Goal: Information Seeking & Learning: Learn about a topic

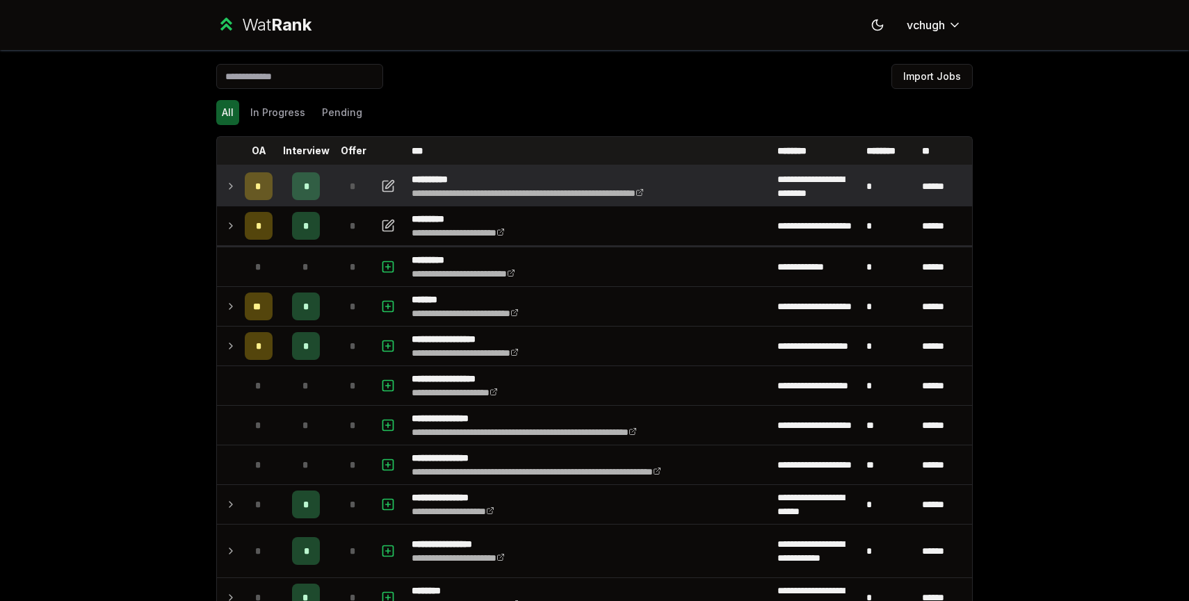
click at [354, 189] on span "*" at bounding box center [353, 186] width 6 height 14
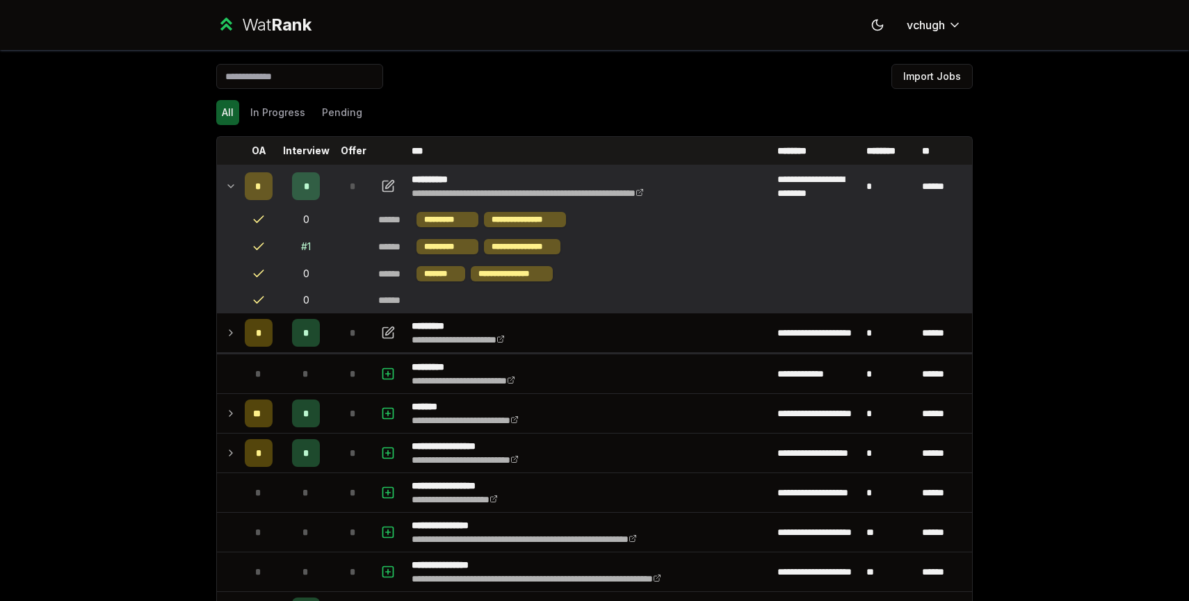
click at [354, 188] on span "*" at bounding box center [353, 186] width 6 height 14
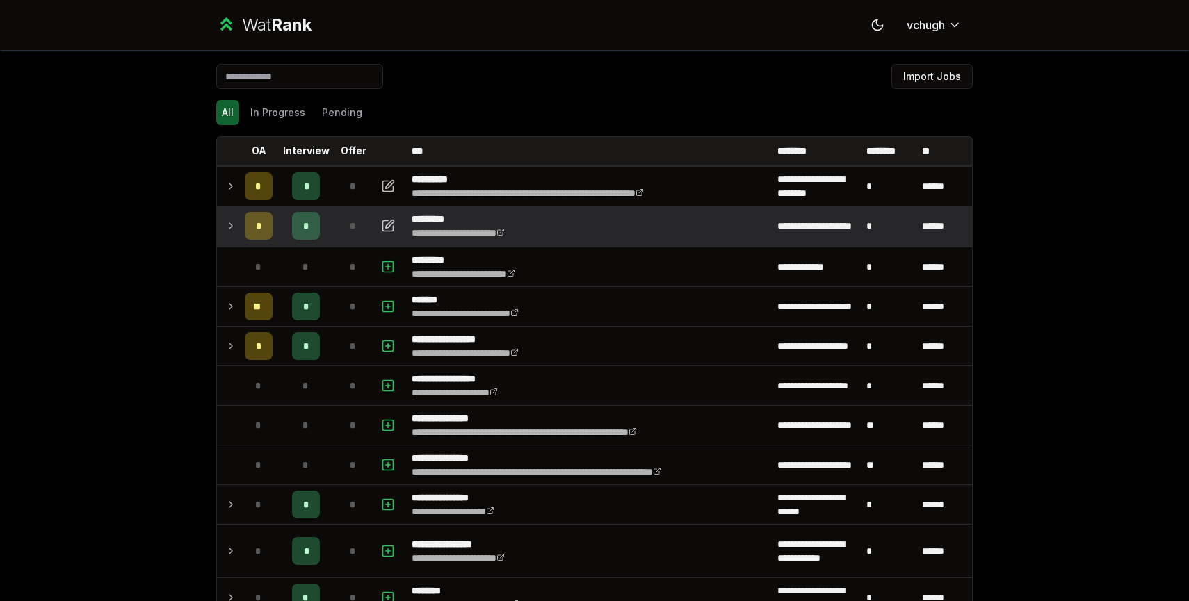
click at [351, 212] on div "*" at bounding box center [353, 226] width 28 height 28
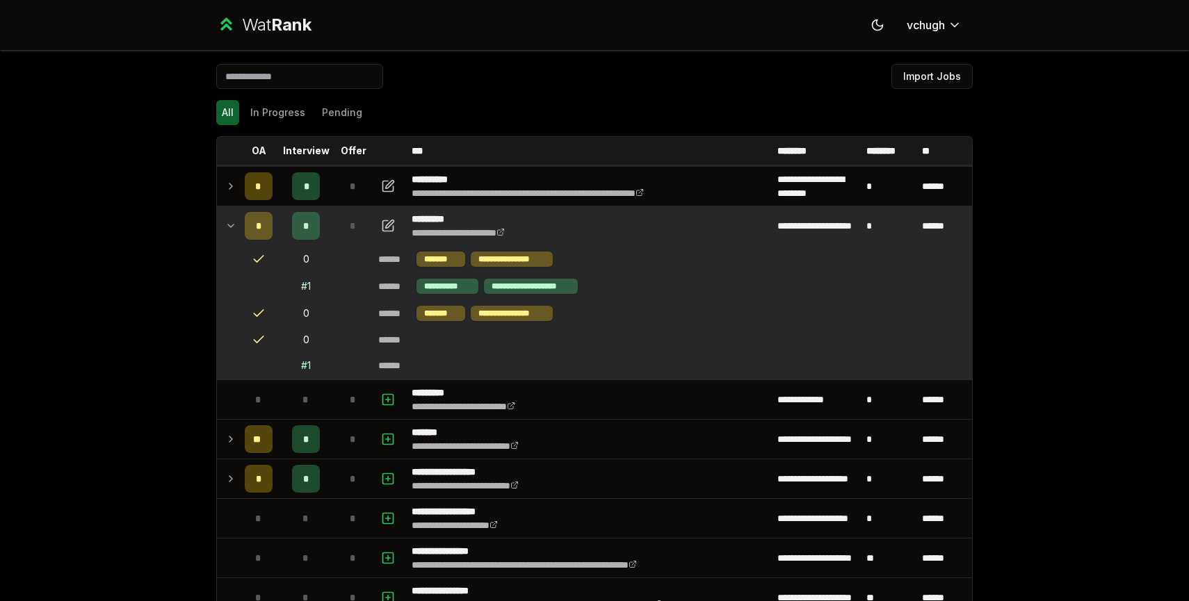
click at [351, 222] on span "*" at bounding box center [353, 226] width 6 height 14
